Goal: Transaction & Acquisition: Book appointment/travel/reservation

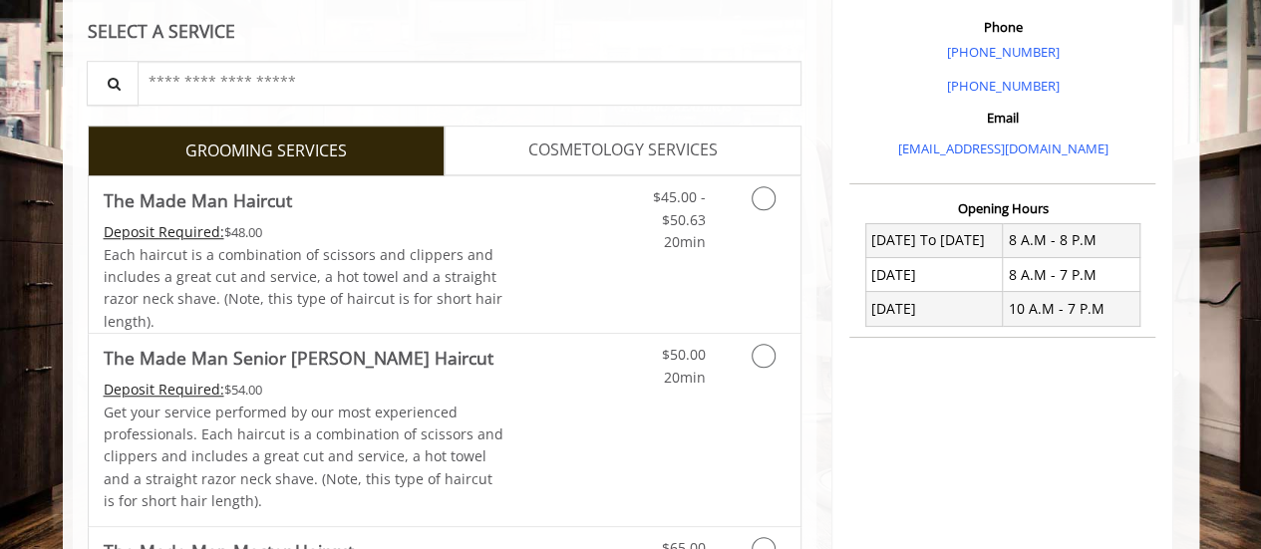
scroll to position [576, 0]
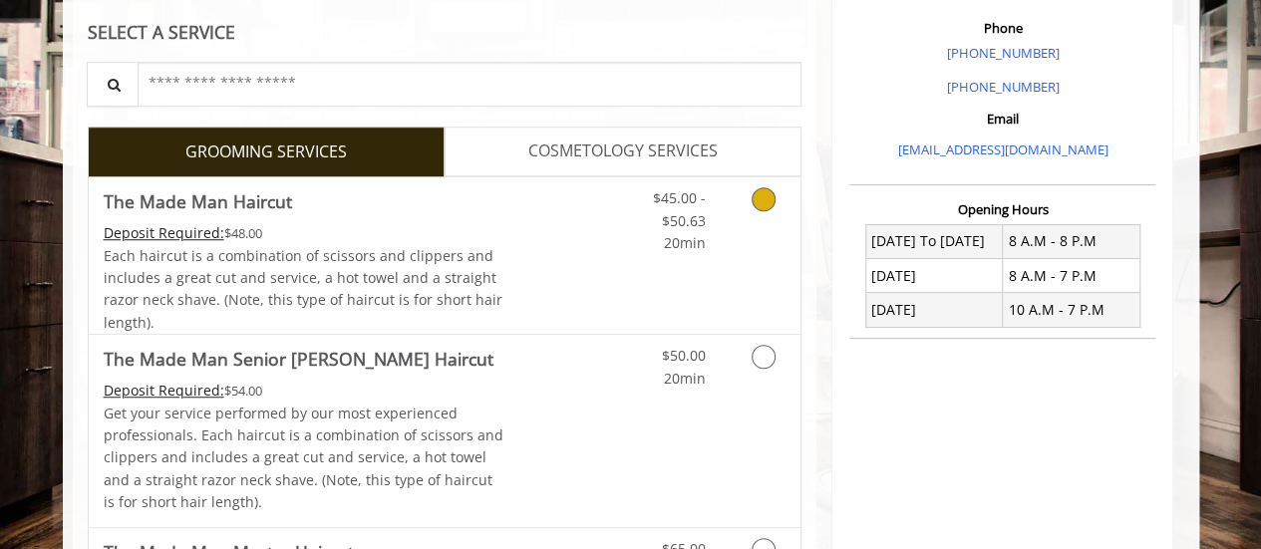
click at [769, 194] on icon "Grooming services" at bounding box center [763, 199] width 24 height 24
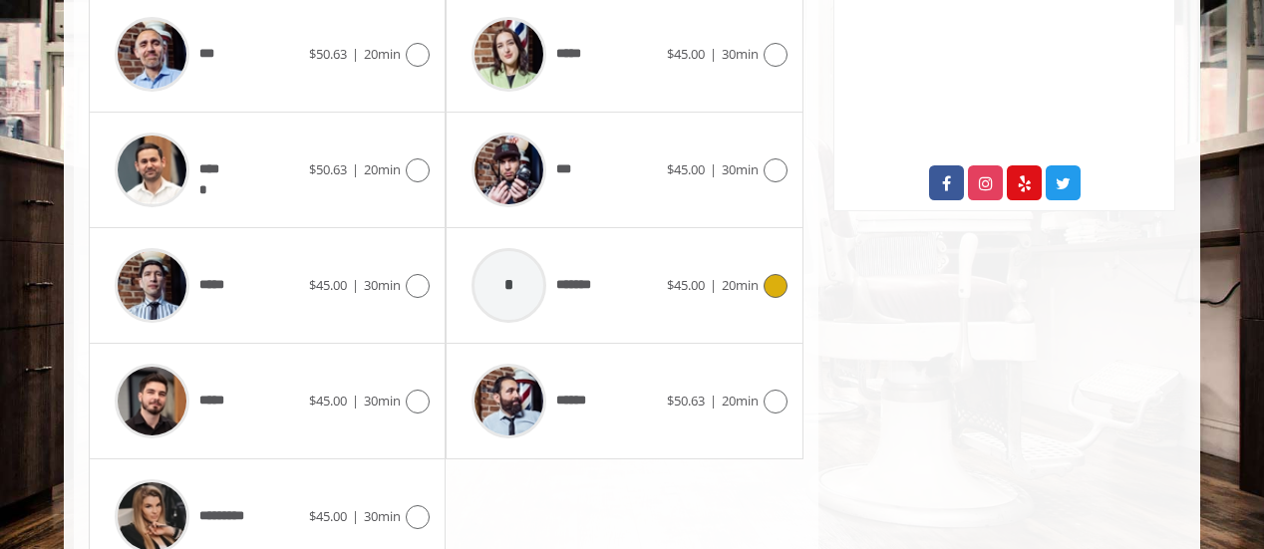
scroll to position [1029, 0]
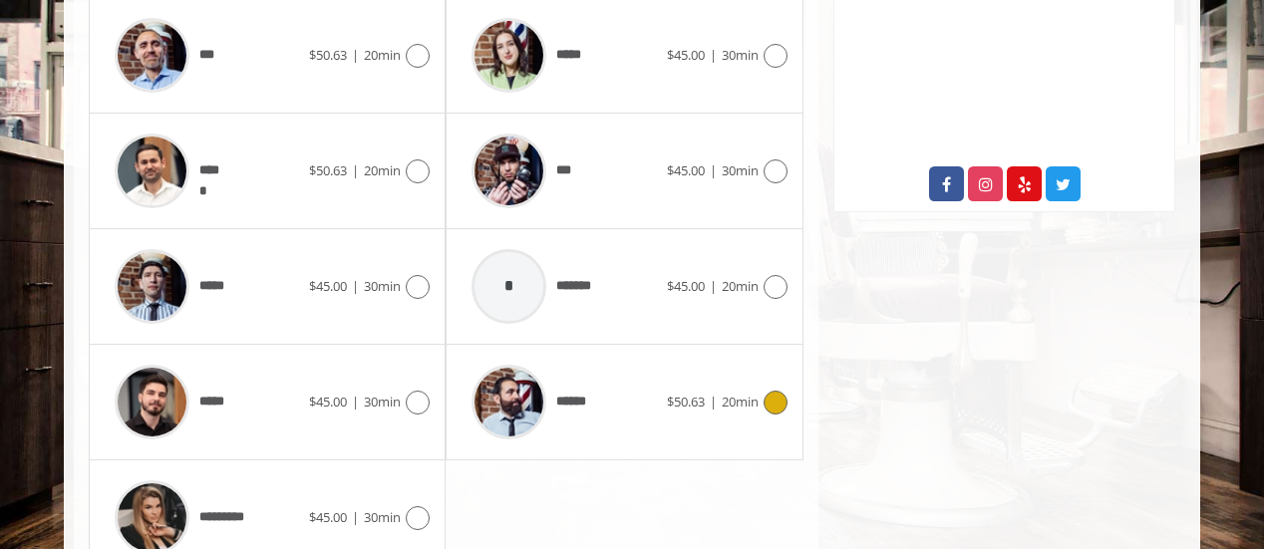
click at [769, 402] on icon at bounding box center [775, 403] width 24 height 24
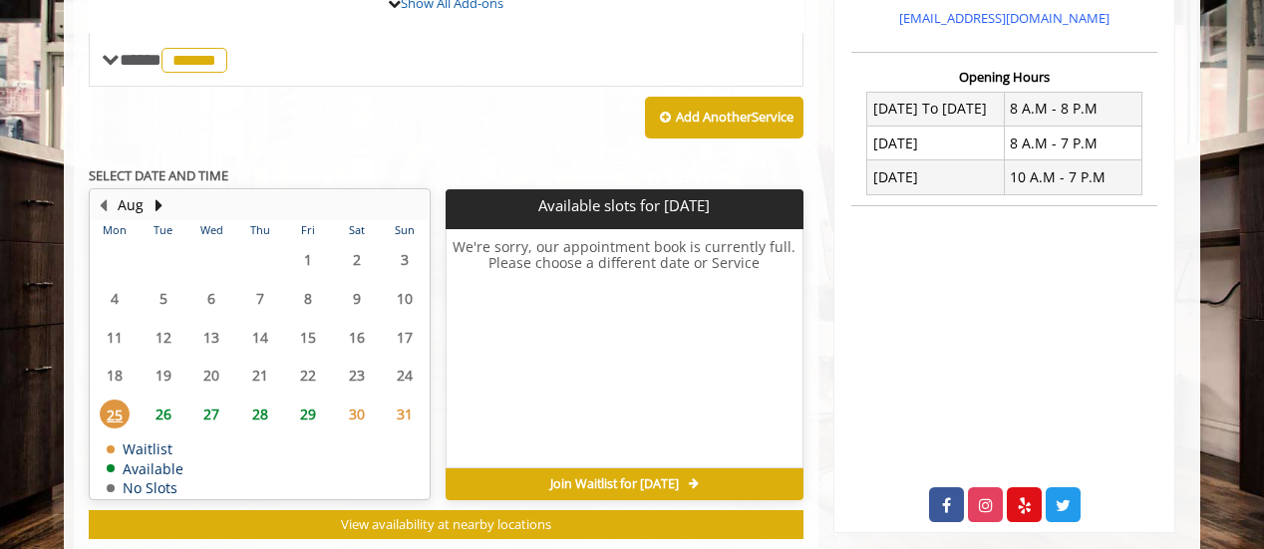
scroll to position [753, 0]
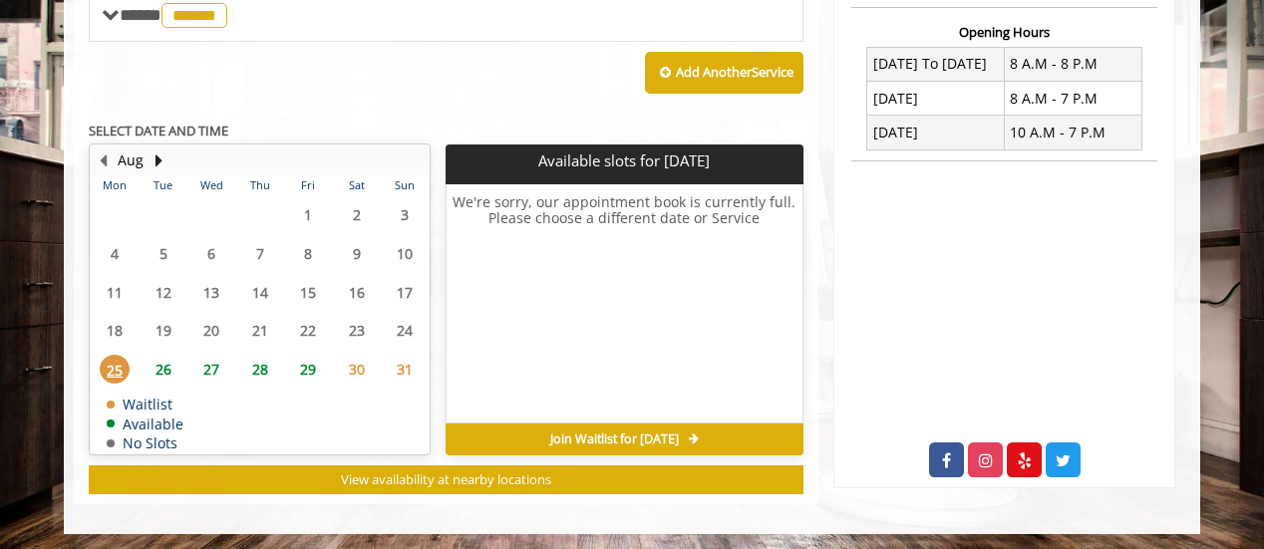
click at [213, 366] on span "27" at bounding box center [211, 369] width 30 height 29
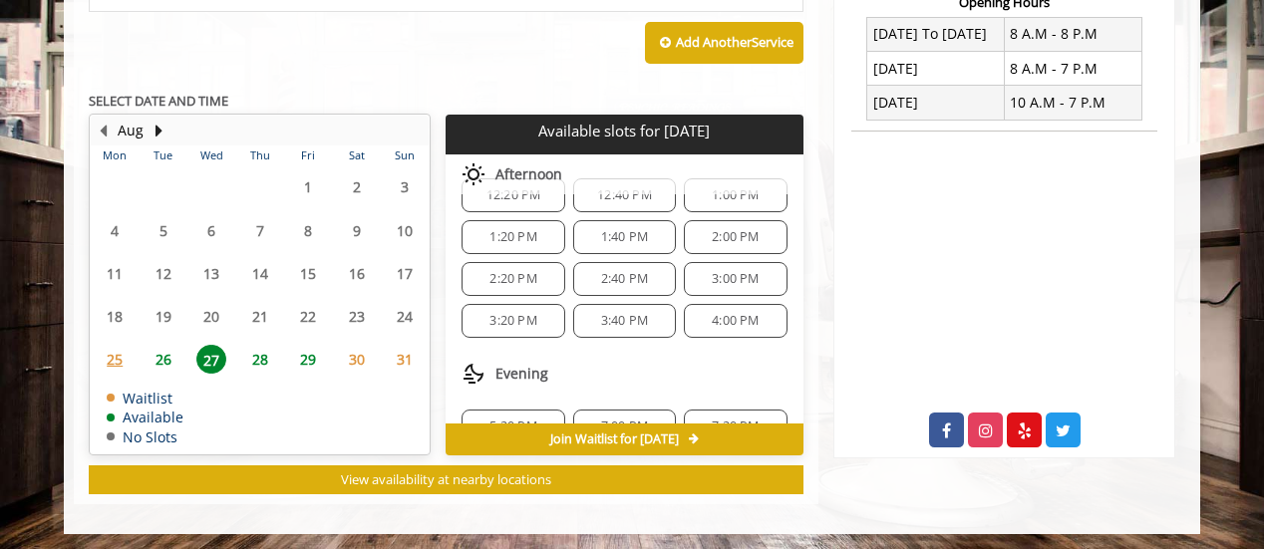
scroll to position [251, 0]
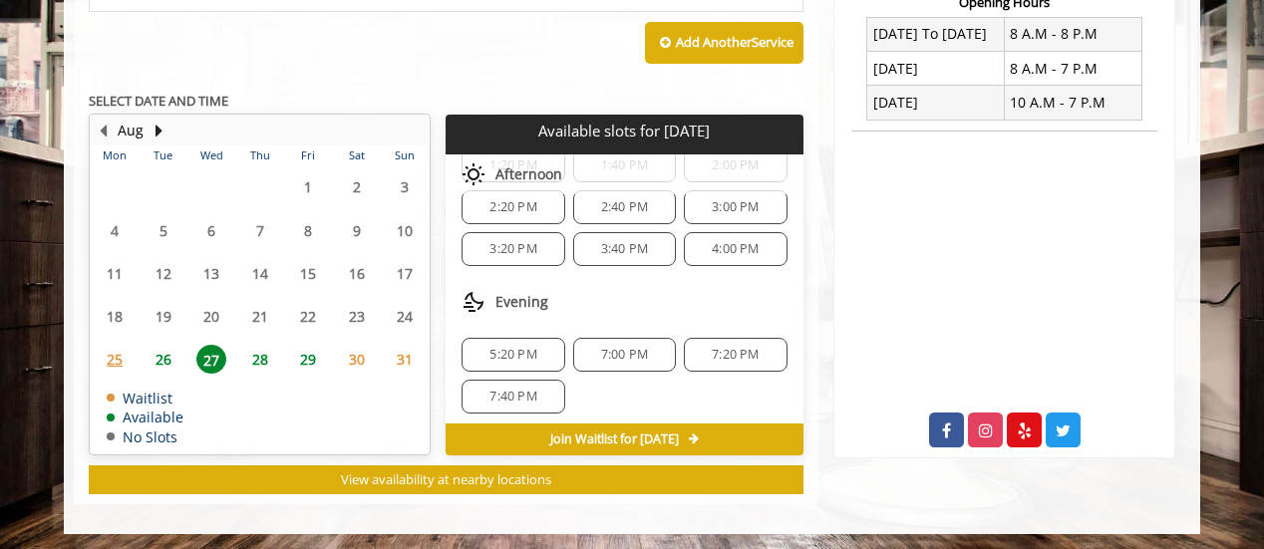
click at [602, 347] on span "7:00 PM" at bounding box center [624, 355] width 47 height 16
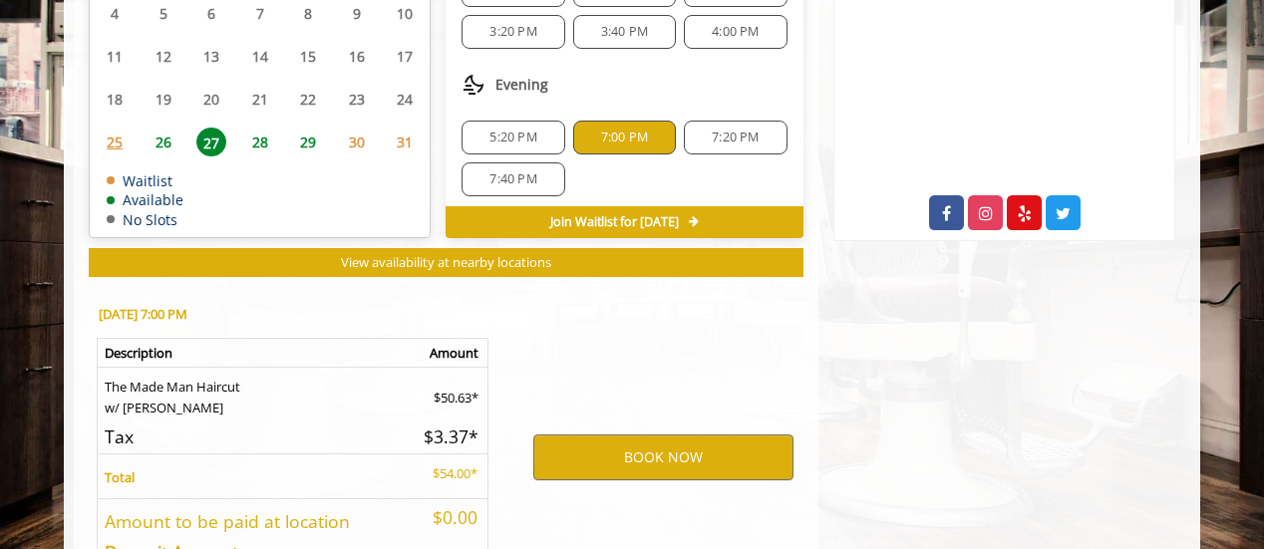
scroll to position [1142, 0]
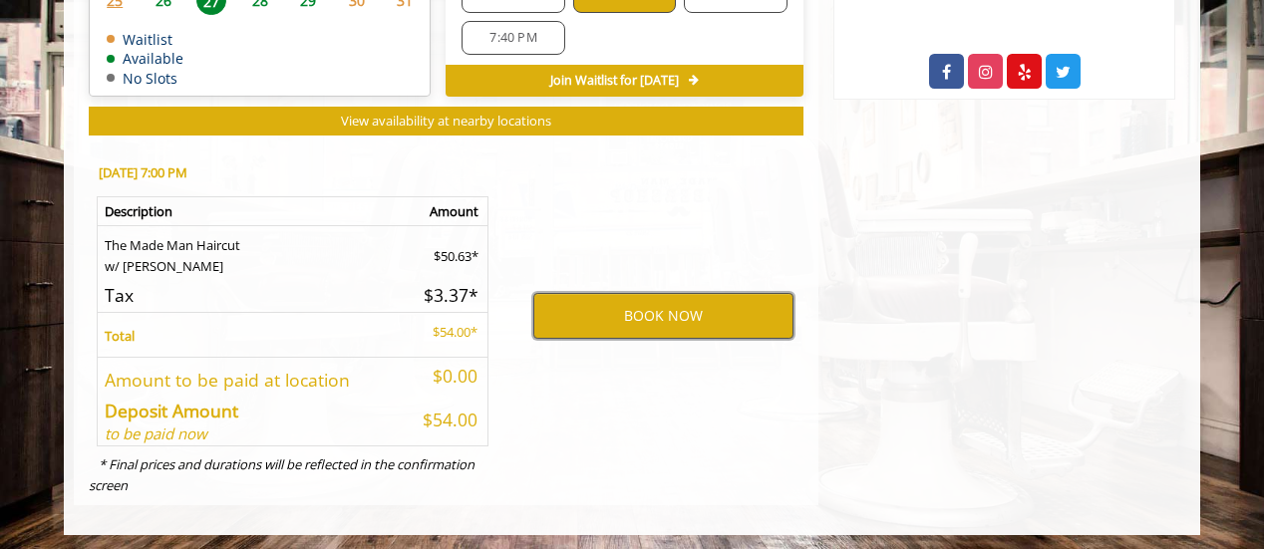
click at [658, 318] on button "BOOK NOW" at bounding box center [663, 316] width 260 height 46
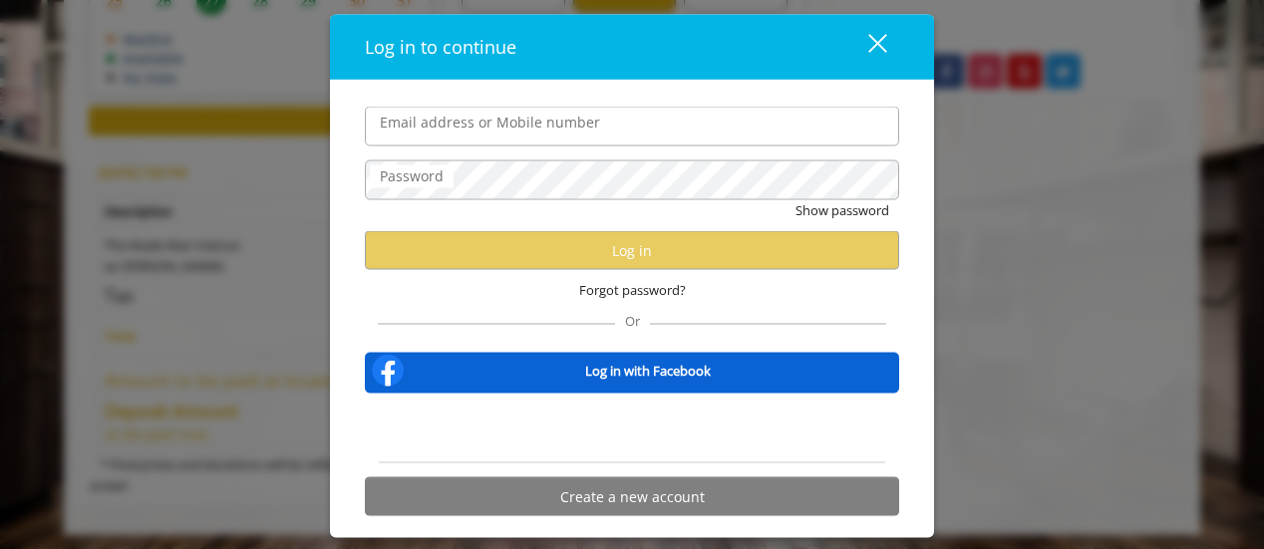
type input "**********"
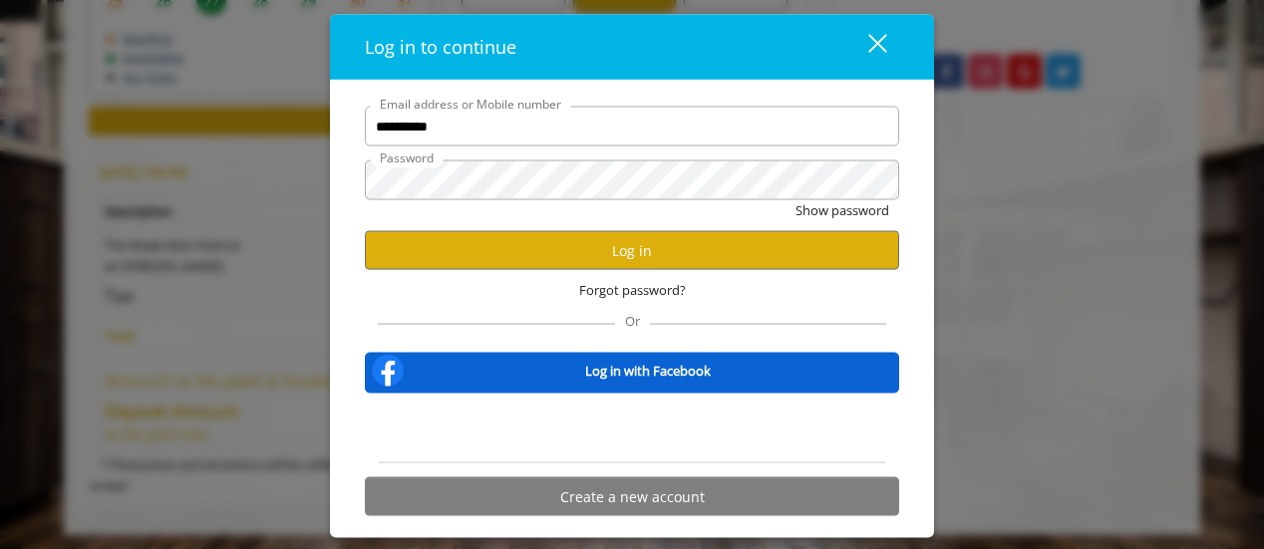
scroll to position [0, 0]
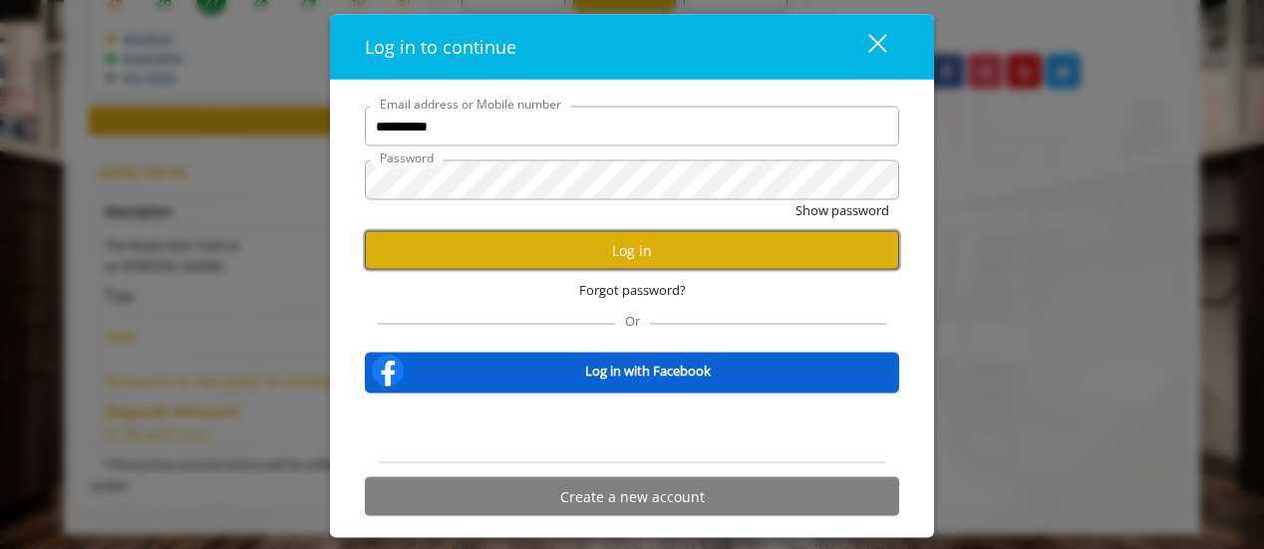
click at [601, 237] on button "Log in" at bounding box center [632, 250] width 534 height 39
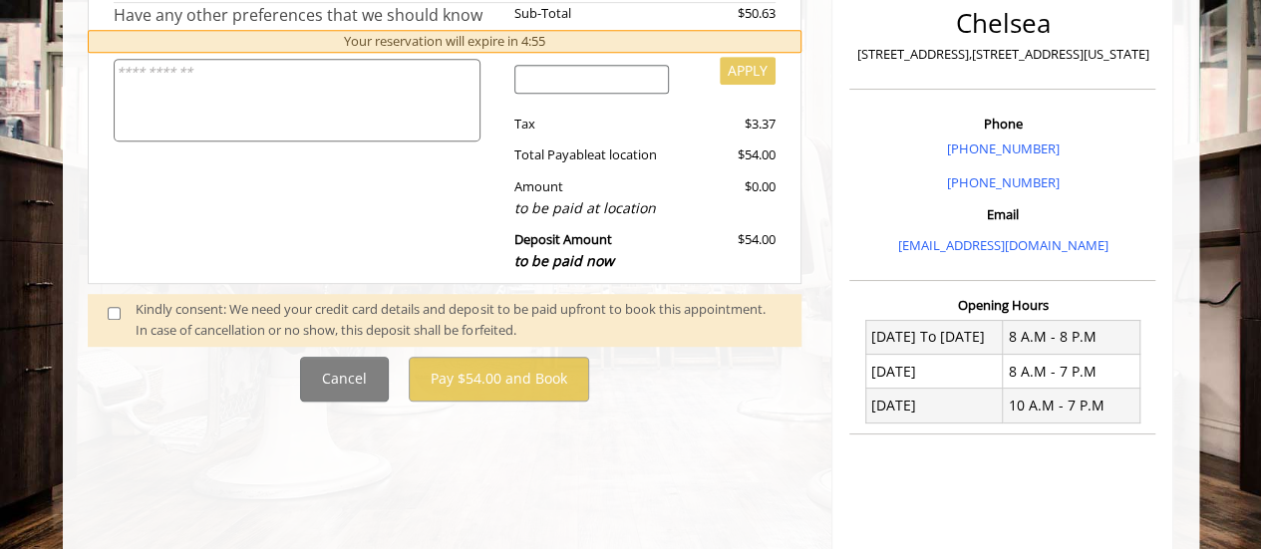
scroll to position [481, 0]
click at [112, 318] on span at bounding box center [122, 319] width 59 height 42
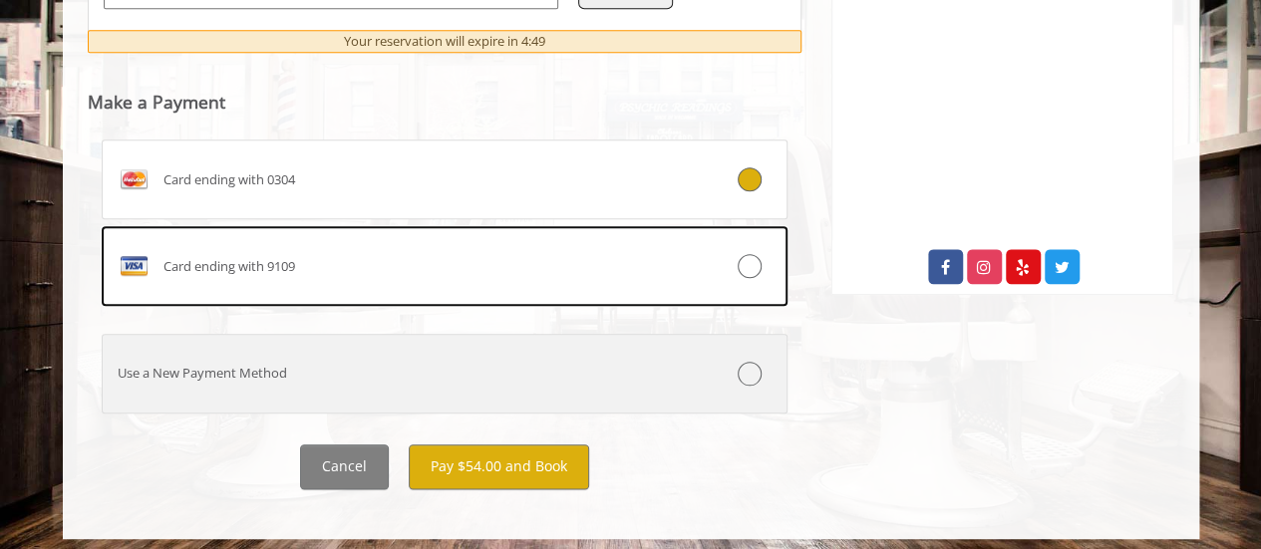
scroll to position [953, 0]
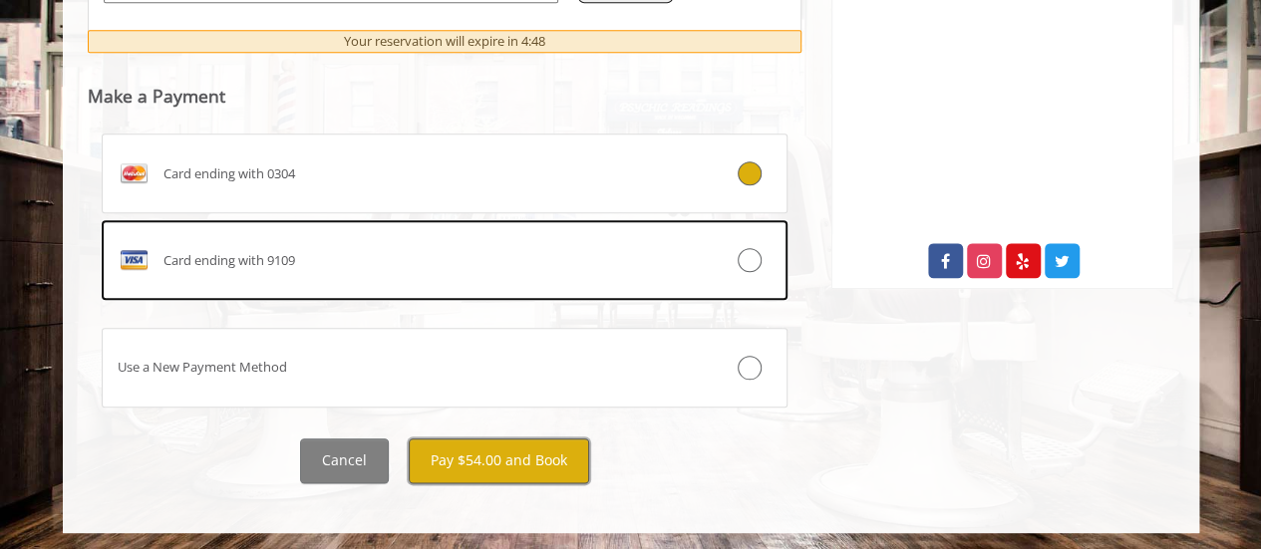
click at [442, 460] on button "Pay $54.00 and Book" at bounding box center [499, 460] width 180 height 45
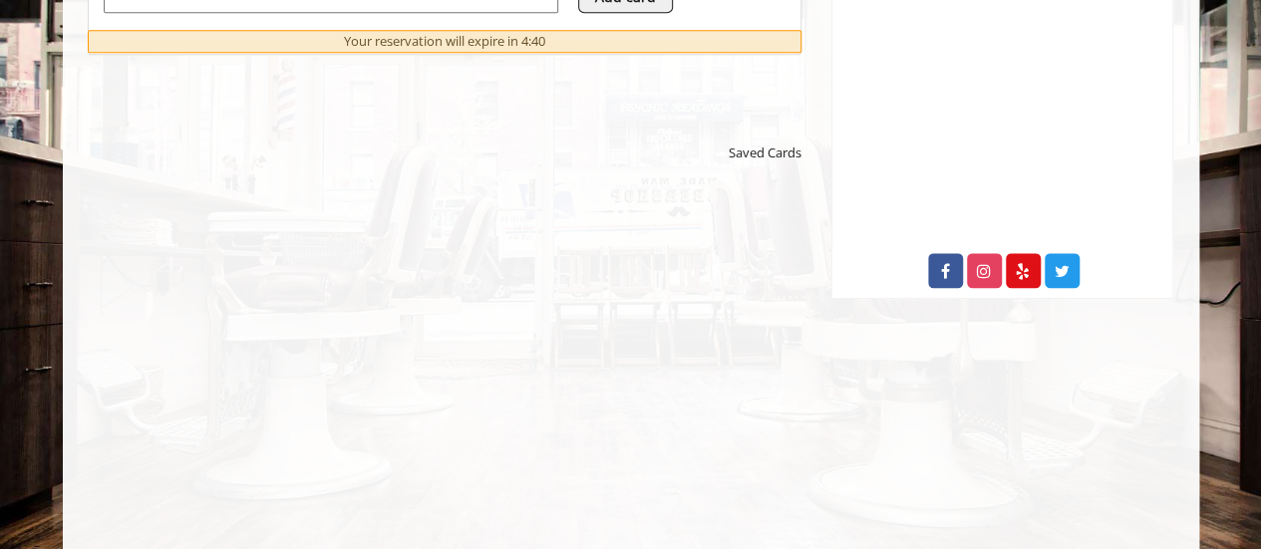
scroll to position [945, 0]
